Goal: Information Seeking & Learning: Learn about a topic

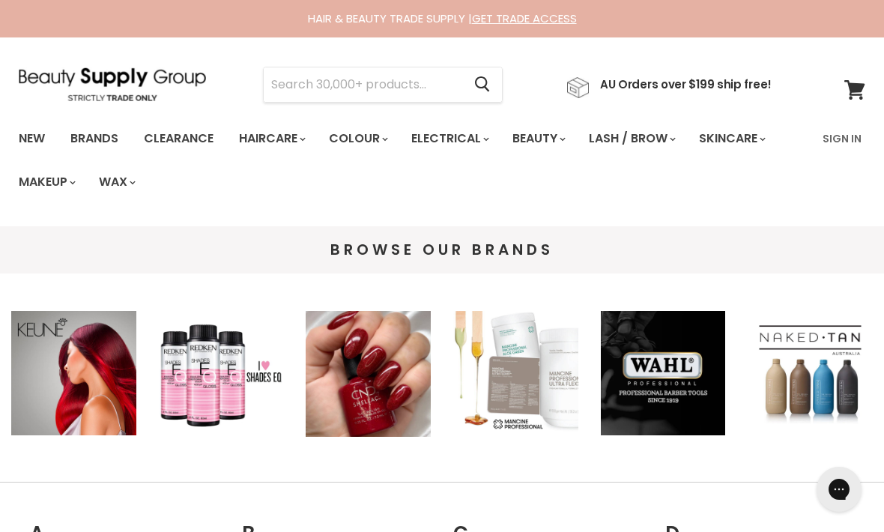
click at [302, 91] on input "Search" at bounding box center [363, 84] width 199 height 34
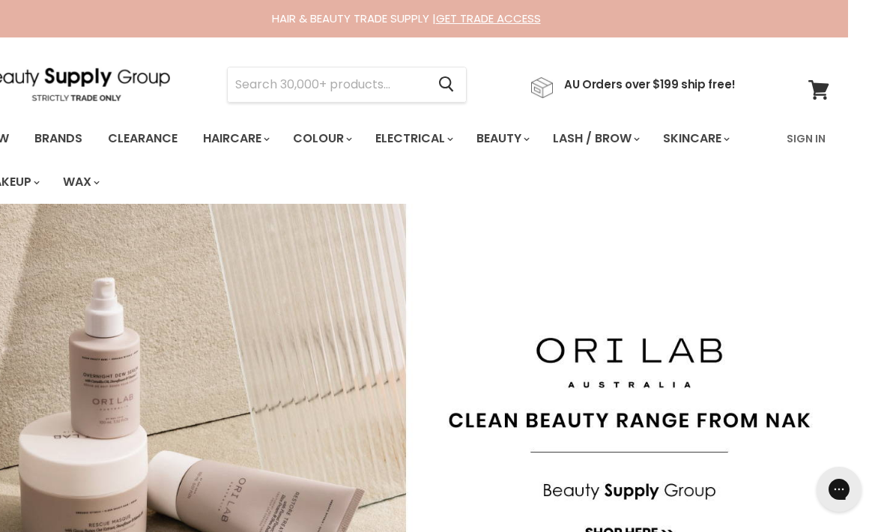
scroll to position [0, 45]
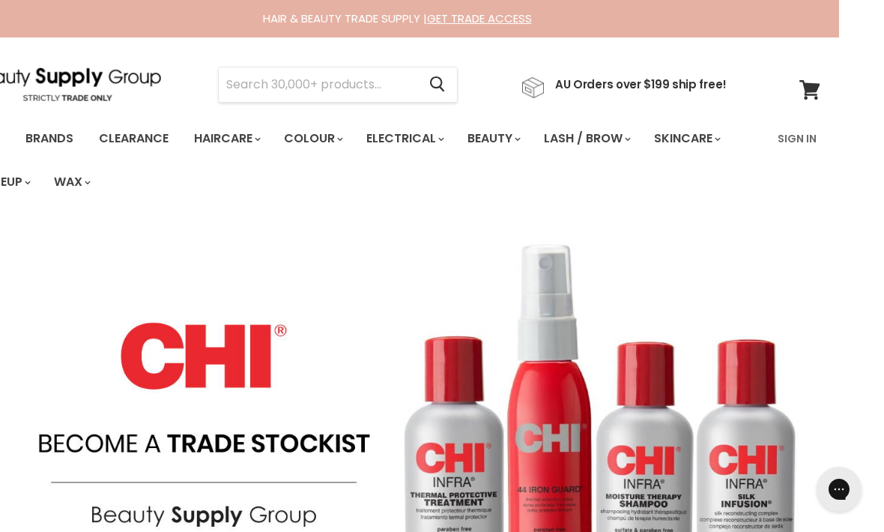
click at [237, 84] on input "Search" at bounding box center [318, 84] width 199 height 34
type input "BC"
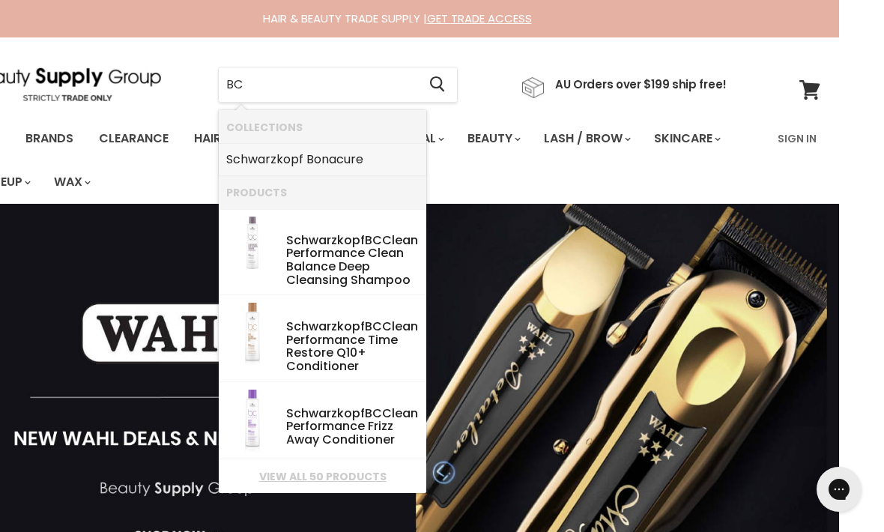
click at [255, 161] on link "Schwarzkopf Bonacure" at bounding box center [322, 160] width 193 height 24
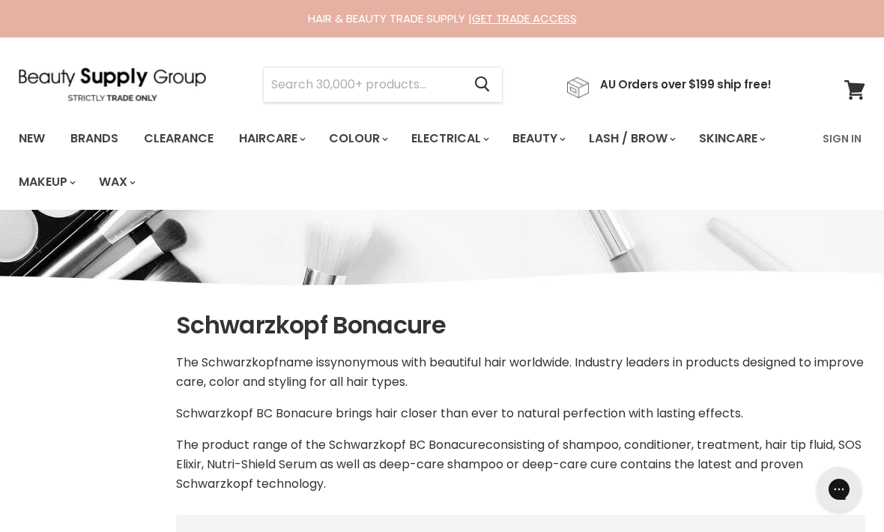
select select "manual"
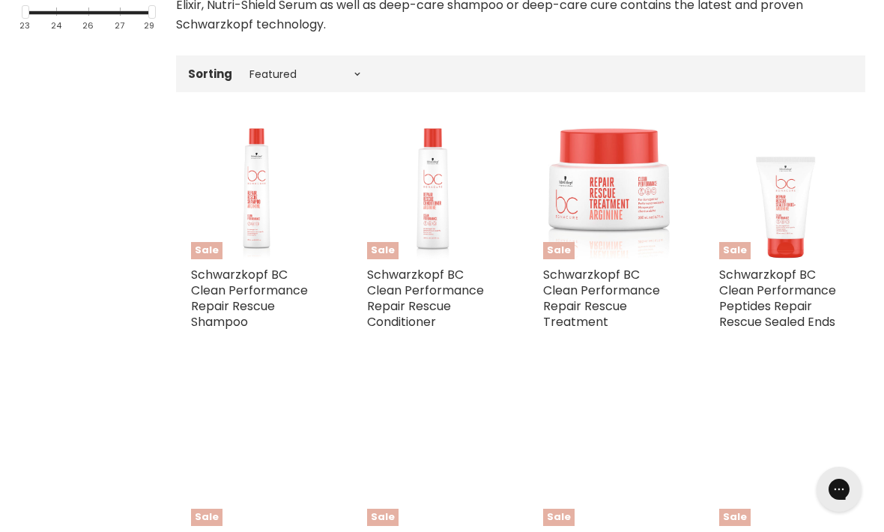
scroll to position [459, 0]
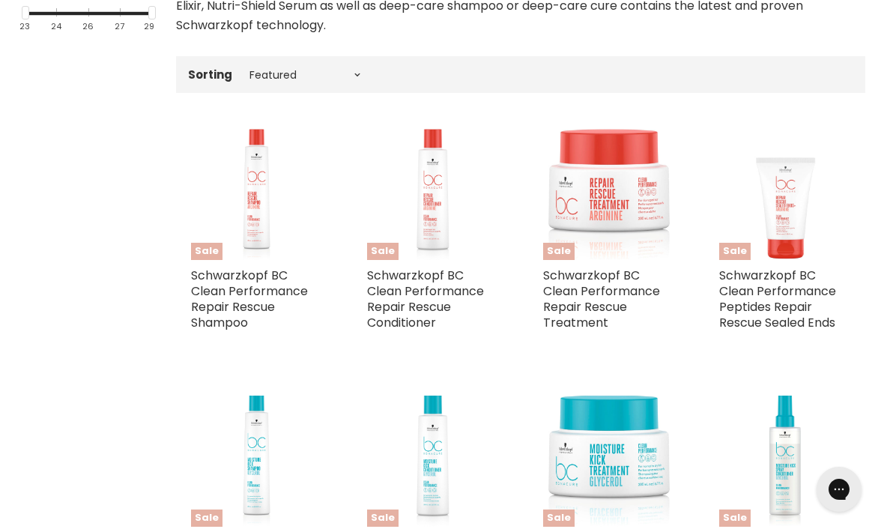
click at [790, 274] on link "Schwarzkopf BC Clean Performance Peptides Repair Rescue Sealed Ends" at bounding box center [777, 299] width 117 height 64
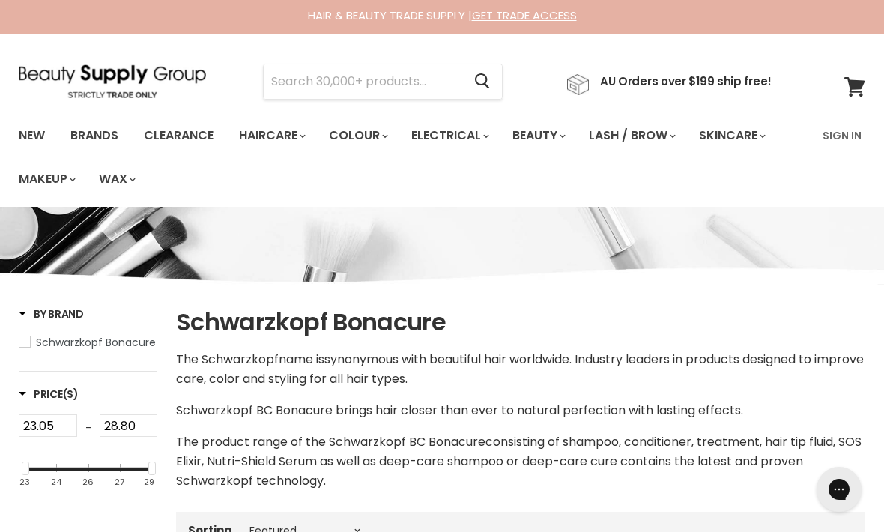
scroll to position [0, 0]
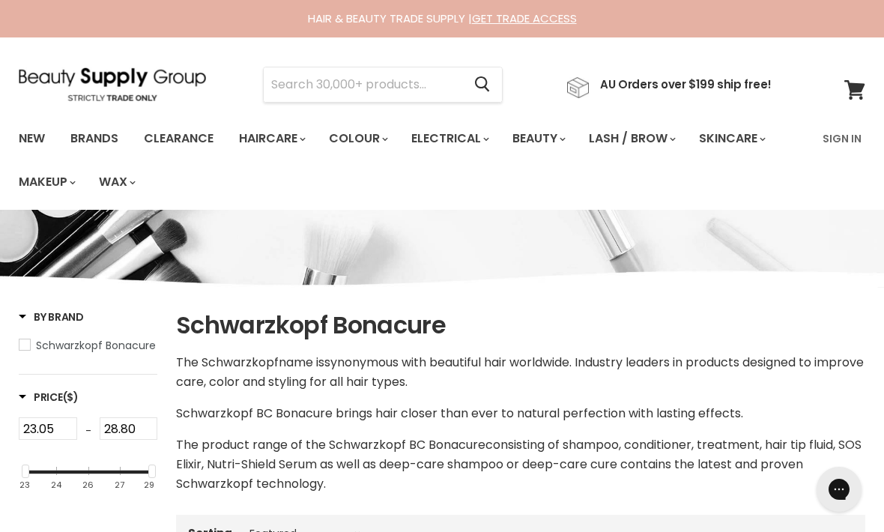
click at [97, 125] on link "Brands" at bounding box center [94, 138] width 70 height 31
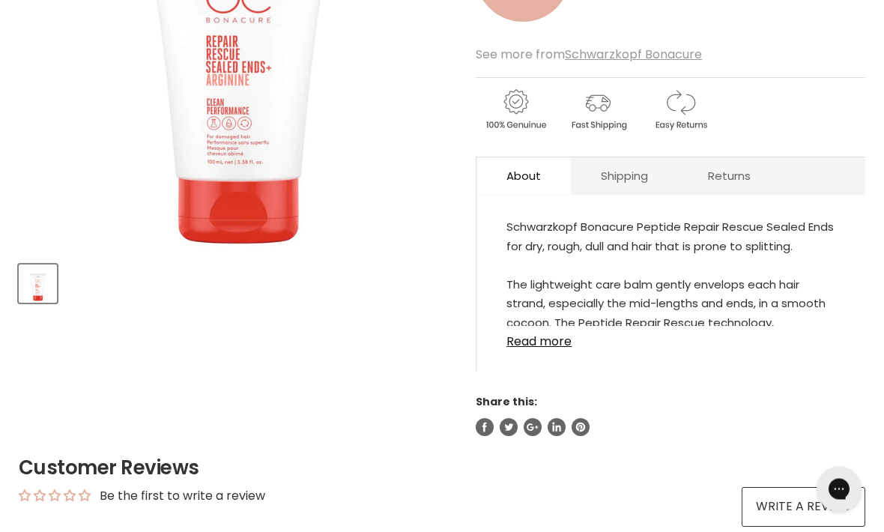
scroll to position [411, 0]
click at [529, 330] on link "Read more" at bounding box center [671, 337] width 329 height 22
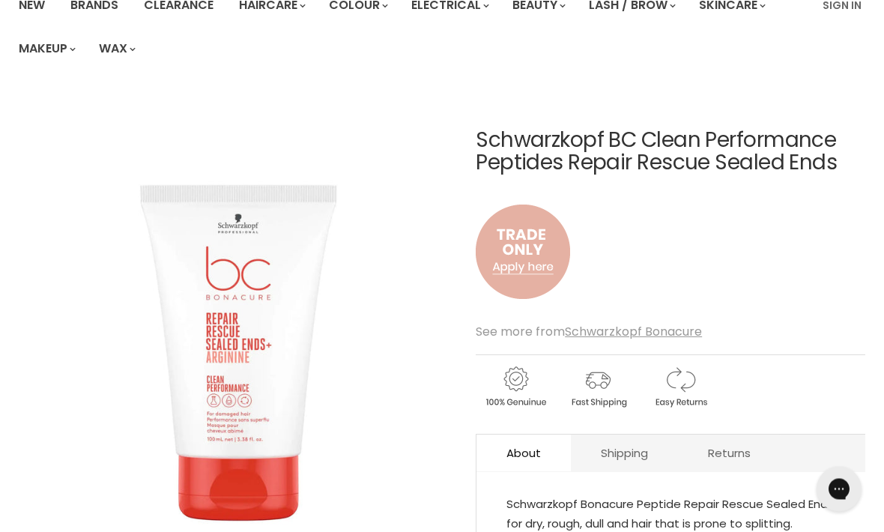
scroll to position [113, 0]
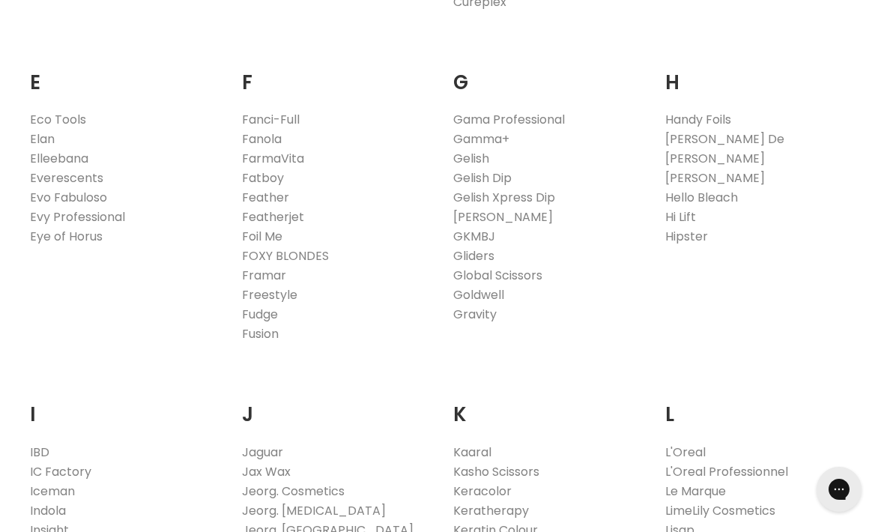
scroll to position [1052, 0]
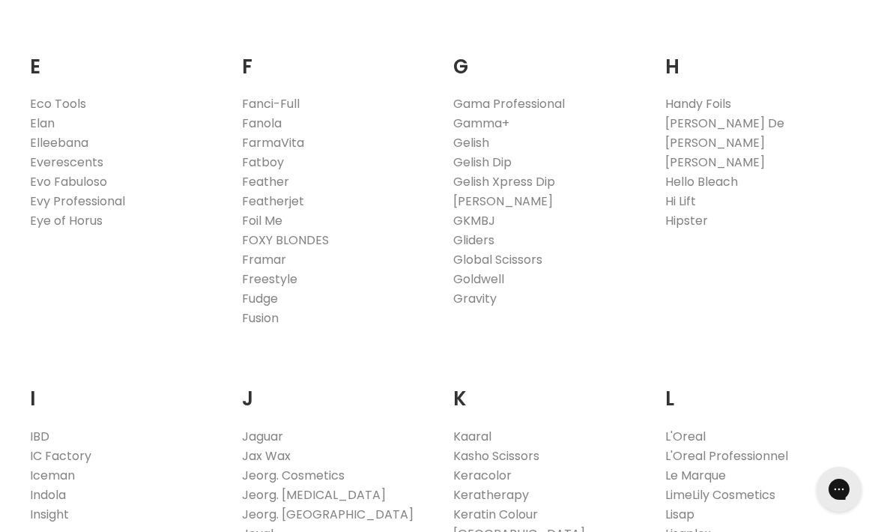
click at [52, 160] on link "Everescents" at bounding box center [66, 162] width 73 height 17
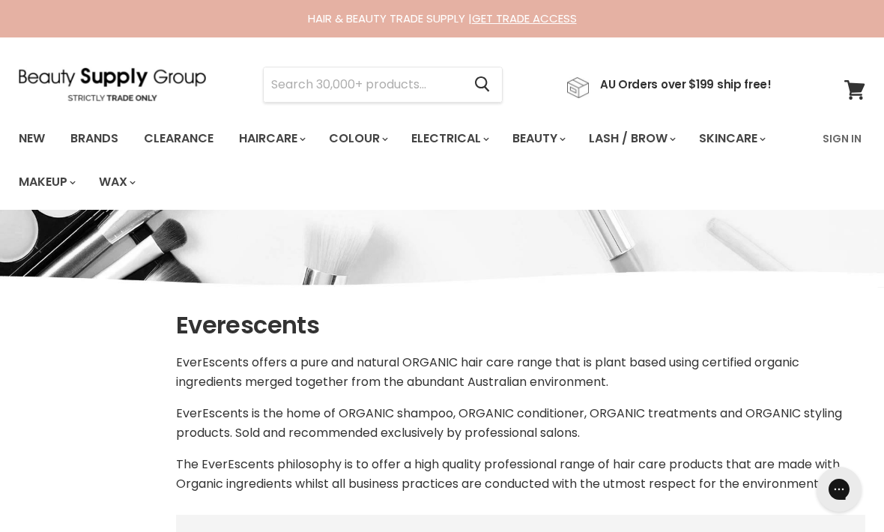
select select "manual"
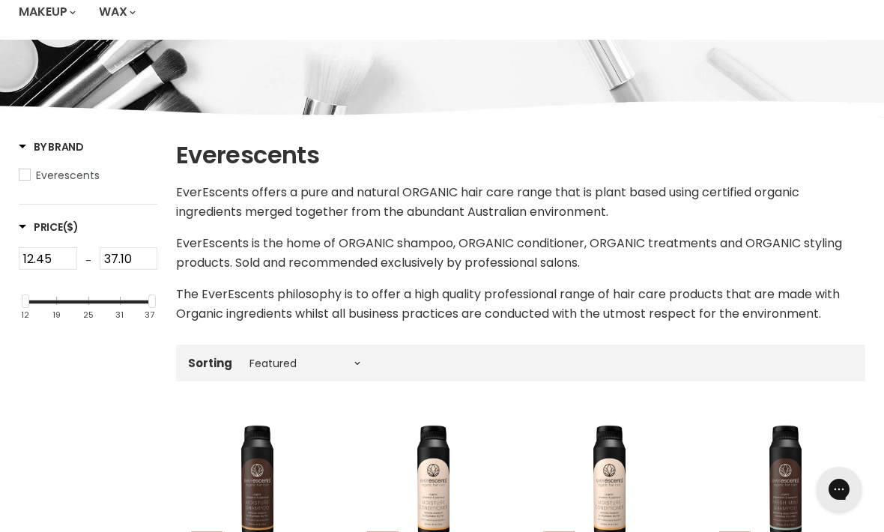
scroll to position [152, 0]
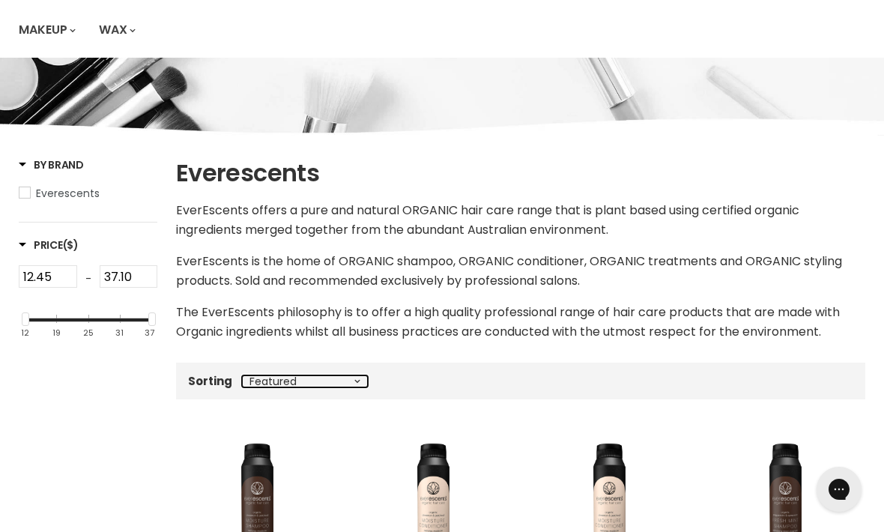
click at [286, 381] on select "Best selling Featured Alphabetically, A-Z Alphabetically, Z-A Price, low to hig…" at bounding box center [305, 381] width 126 height 12
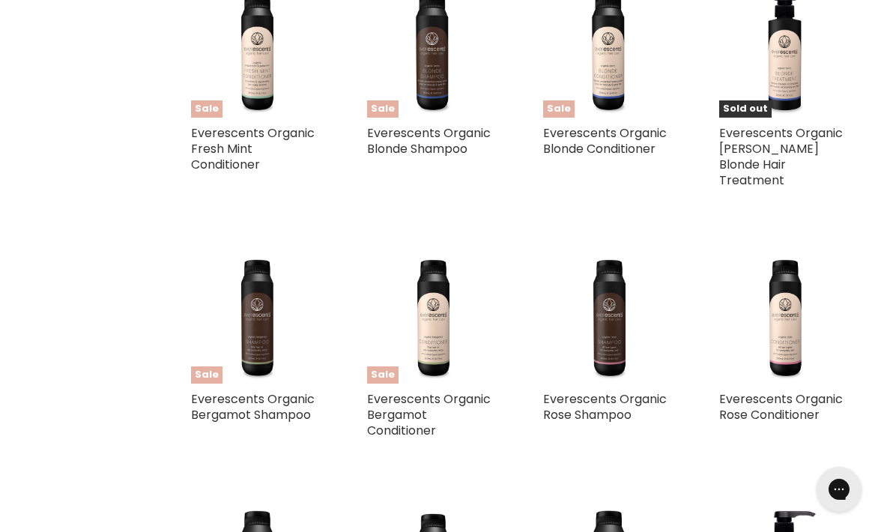
scroll to position [836, 0]
click at [241, 391] on link "Everescents Organic Bergamot Shampoo" at bounding box center [253, 407] width 124 height 33
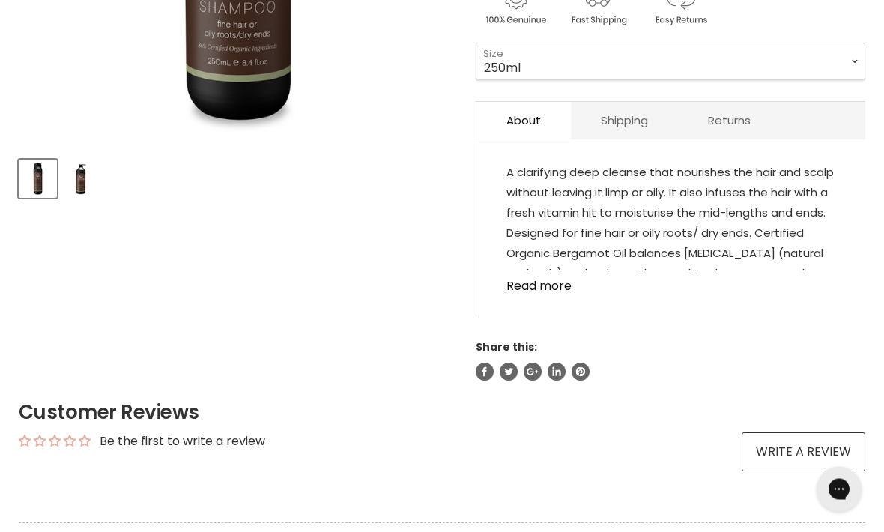
scroll to position [545, 0]
